Goal: Task Accomplishment & Management: Complete application form

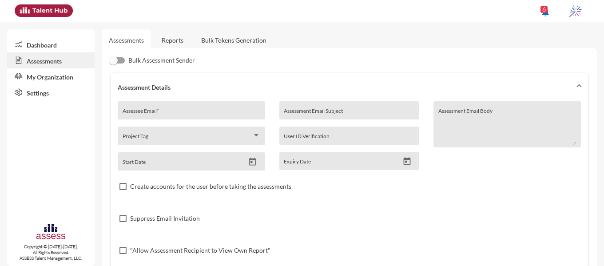
click at [180, 109] on div "Assessee Email *" at bounding box center [192, 112] width 138 height 13
click at [125, 112] on input "dyaa.mahmoud" at bounding box center [192, 113] width 138 height 7
click at [183, 114] on input "deyaa.mahmoud" at bounding box center [192, 113] width 138 height 7
type input "[EMAIL_ADDRESS][DOMAIN_NAME]"
click at [313, 112] on input "Assessment Email Subject" at bounding box center [349, 113] width 131 height 7
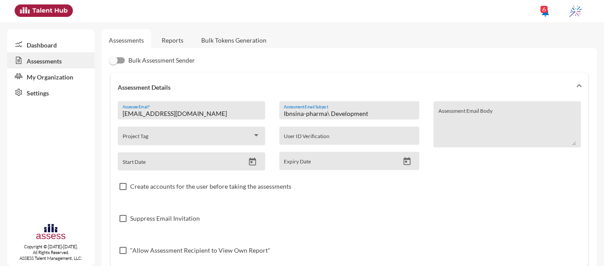
type input "Ibnsina-pharma\ Development"
click at [252, 162] on icon "Open calendar" at bounding box center [252, 161] width 9 height 9
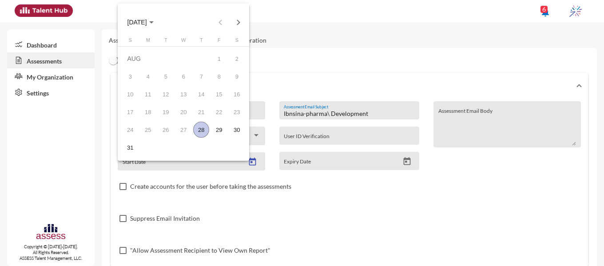
click at [199, 128] on div "28" at bounding box center [201, 130] width 16 height 16
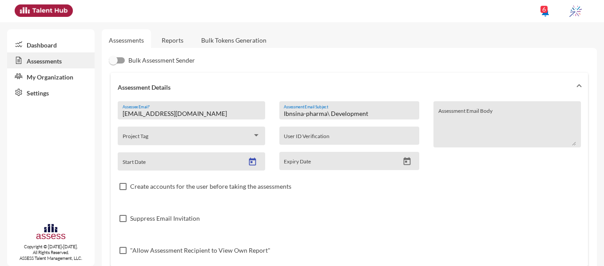
type input "[DATE]"
click at [403, 157] on icon "Open calendar" at bounding box center [407, 161] width 9 height 9
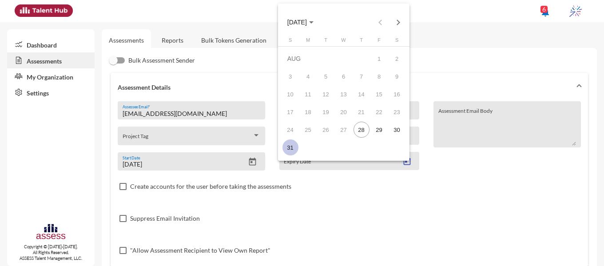
click at [294, 152] on div "31" at bounding box center [291, 148] width 16 height 16
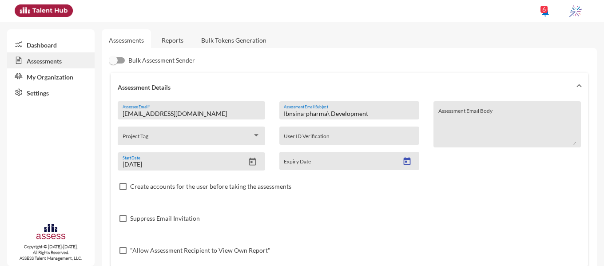
type input "[DATE]"
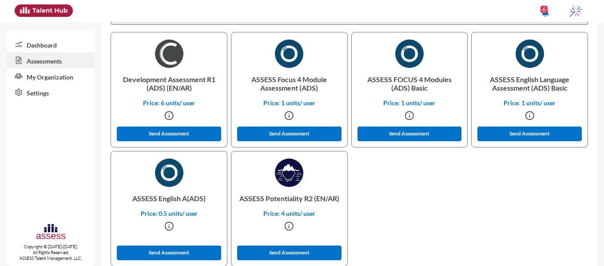
scroll to position [277, 0]
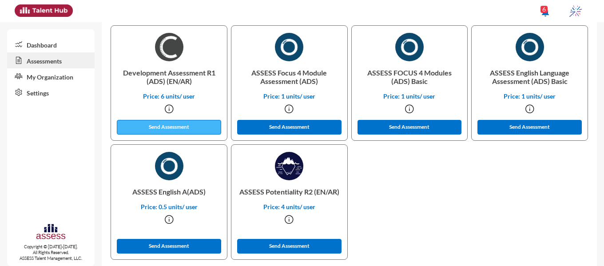
click at [185, 128] on button "Send Assessment" at bounding box center [169, 127] width 104 height 15
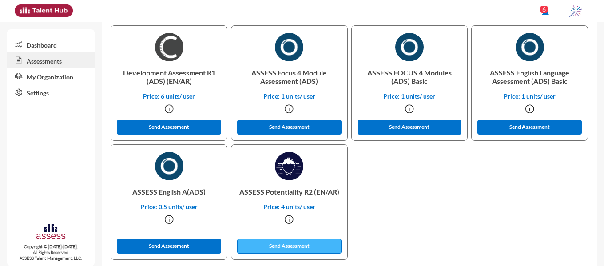
click at [256, 247] on button "Send Assessment" at bounding box center [289, 246] width 104 height 15
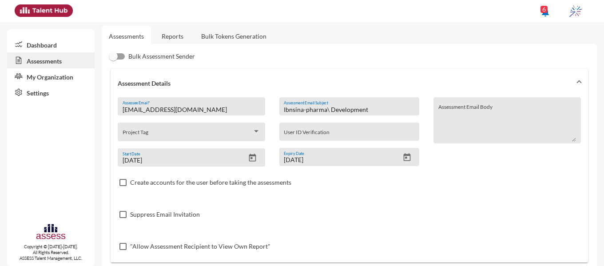
scroll to position [0, 0]
